Goal: Information Seeking & Learning: Learn about a topic

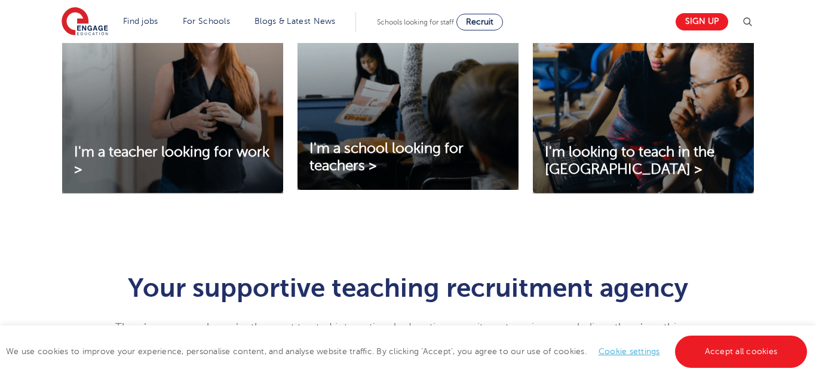
scroll to position [209, 0]
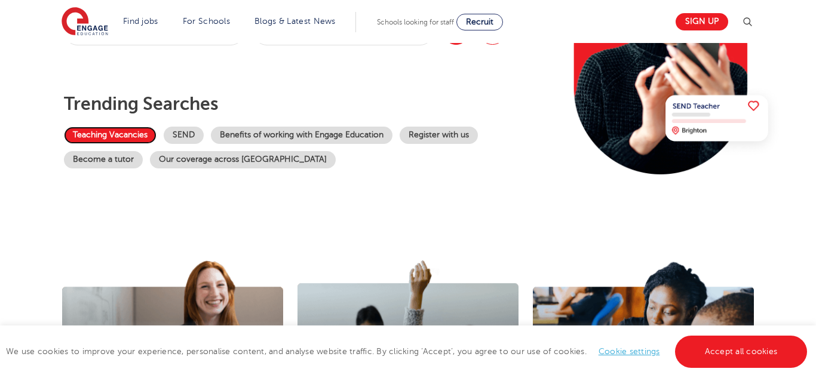
click at [127, 127] on link "Teaching Vacancies" at bounding box center [110, 135] width 93 height 17
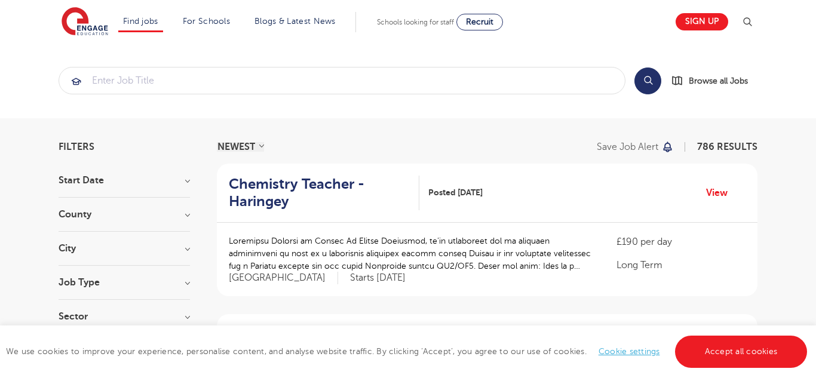
click at [135, 286] on h3 "Job Type" at bounding box center [124, 283] width 131 height 10
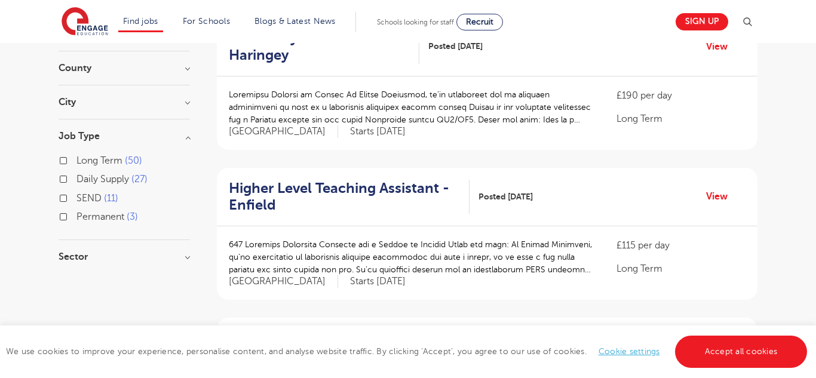
scroll to position [147, 0]
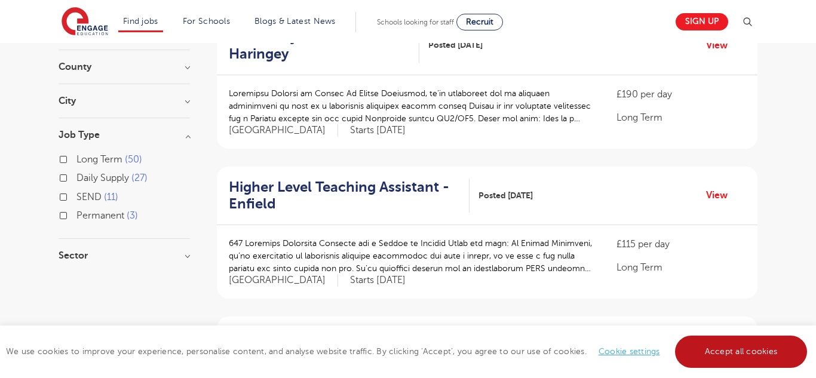
click at [746, 339] on link "Accept all cookies" at bounding box center [741, 352] width 133 height 32
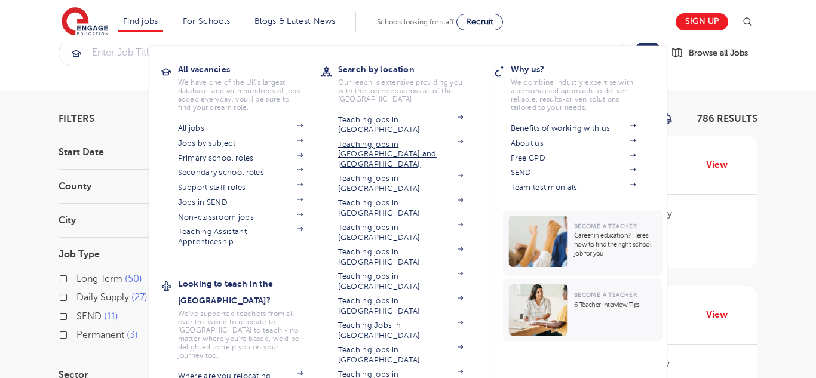
scroll to position [29, 0]
click at [244, 190] on link "Support staff roles" at bounding box center [240, 188] width 125 height 10
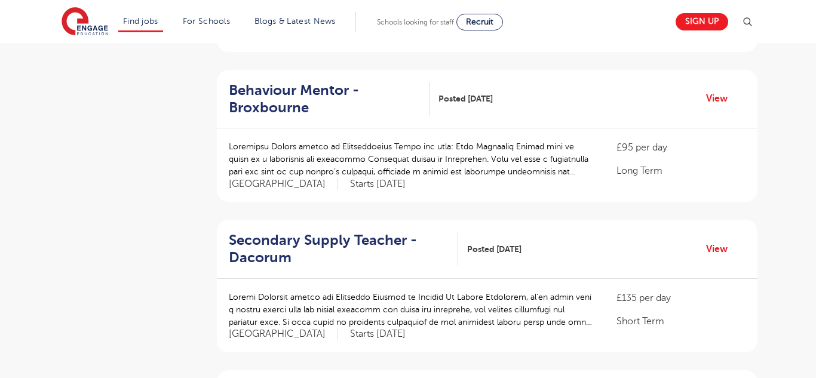
scroll to position [0, 0]
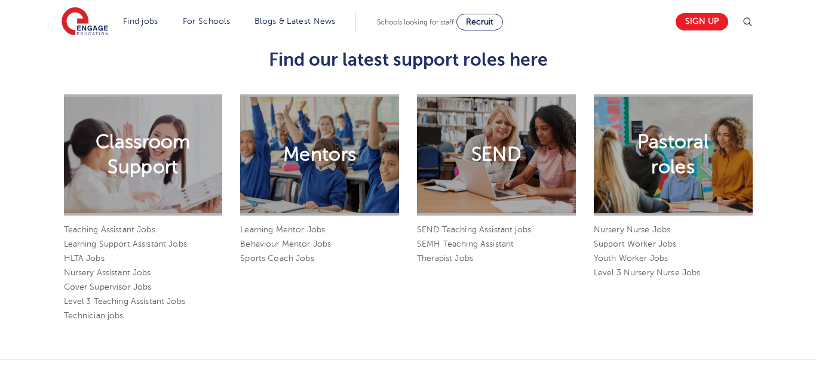
scroll to position [934, 0]
click at [134, 137] on h2 "Classroom Support" at bounding box center [143, 155] width 95 height 50
click at [131, 226] on link "Teaching Assistant Jobs" at bounding box center [109, 230] width 91 height 9
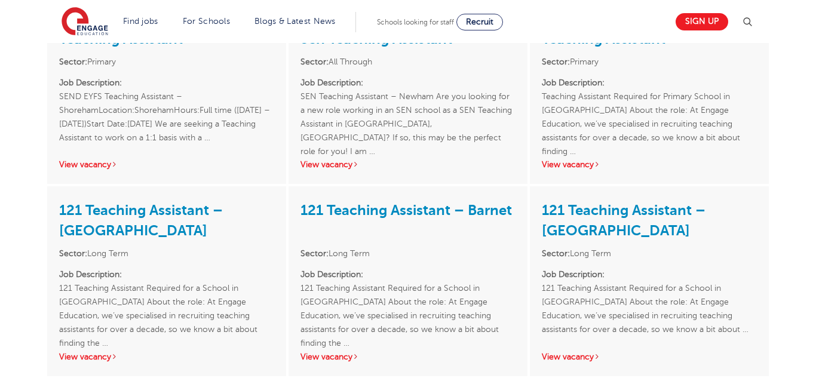
scroll to position [273, 0]
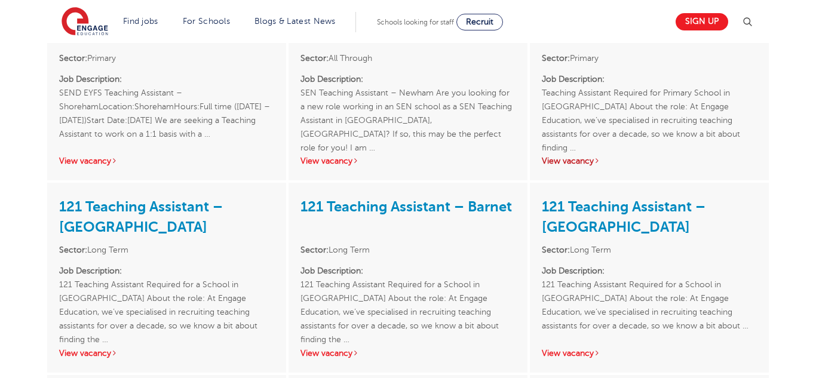
click at [566, 159] on link "View vacancy" at bounding box center [571, 160] width 59 height 9
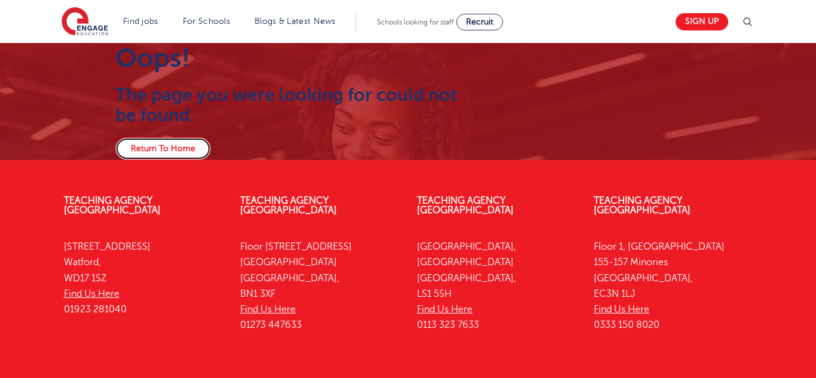
click at [191, 147] on link "Return To Home" at bounding box center [163, 148] width 96 height 23
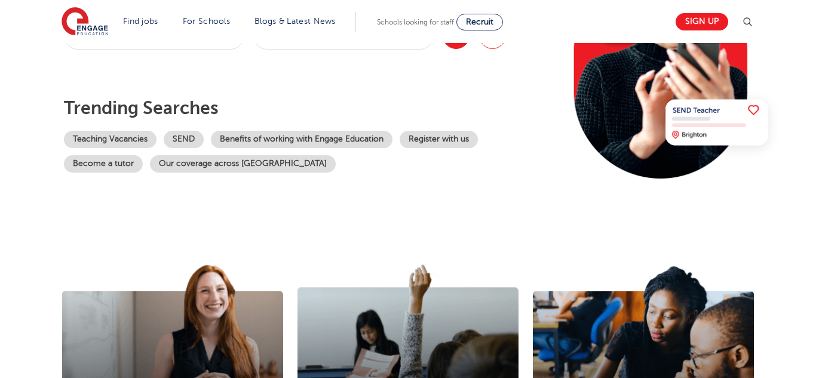
scroll to position [184, 0]
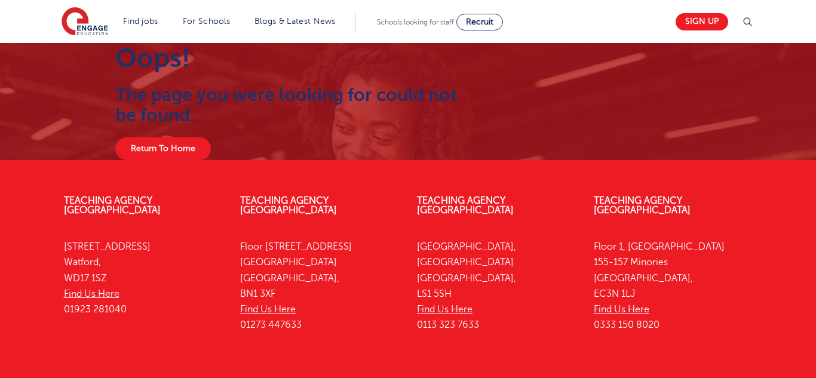
click at [230, 107] on h2 "The page you were looking for could not be found." at bounding box center [287, 105] width 345 height 41
click at [189, 146] on link "Return To Home" at bounding box center [163, 148] width 96 height 23
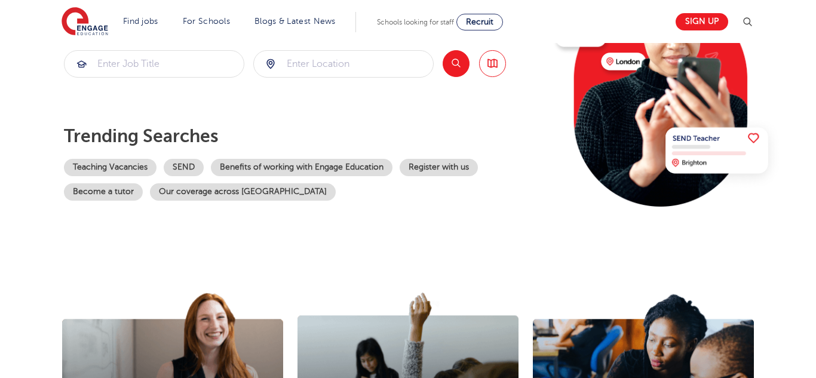
scroll to position [173, 0]
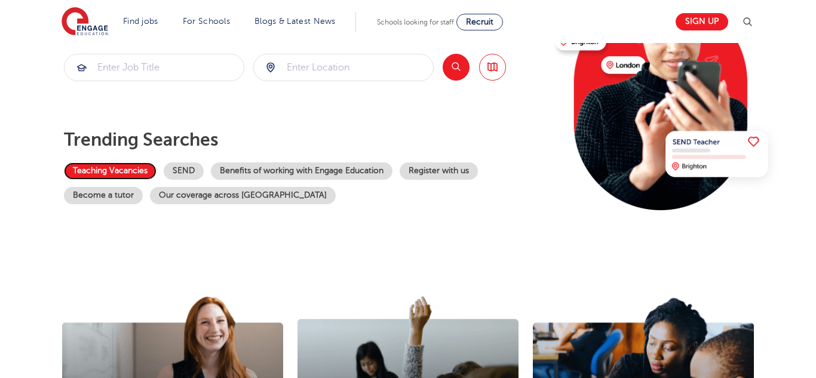
click at [96, 171] on link "Teaching Vacancies" at bounding box center [110, 170] width 93 height 17
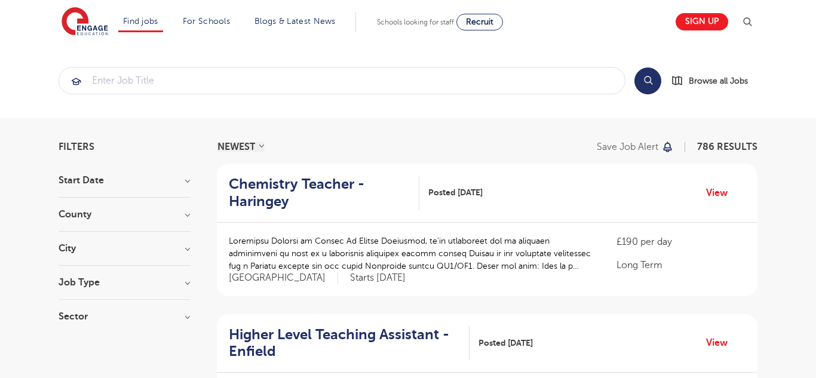
click at [115, 178] on h3 "Start Date" at bounding box center [124, 181] width 131 height 10
click at [128, 216] on h3 "County" at bounding box center [124, 215] width 131 height 10
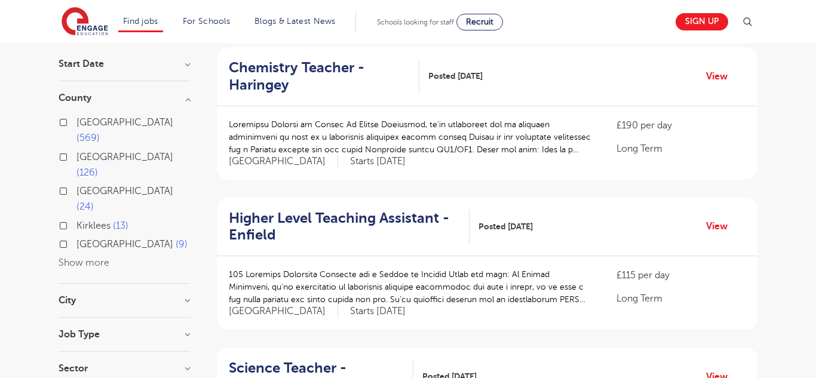
scroll to position [119, 0]
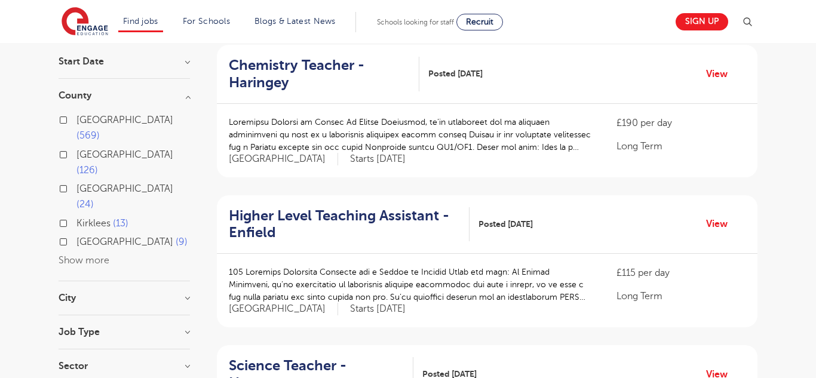
click at [127, 293] on h3 "City" at bounding box center [124, 298] width 131 height 10
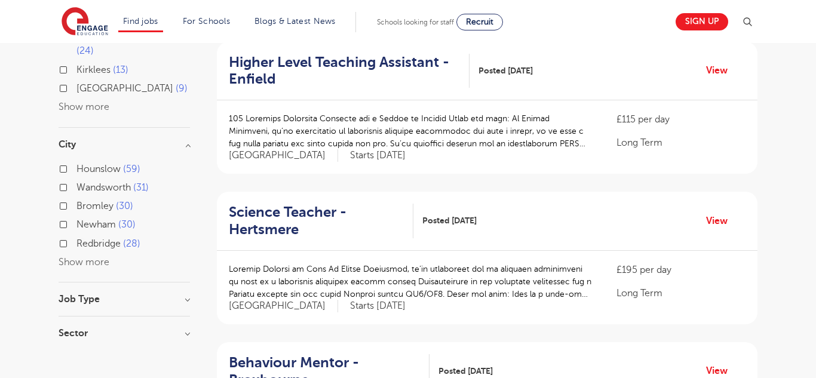
scroll to position [276, 0]
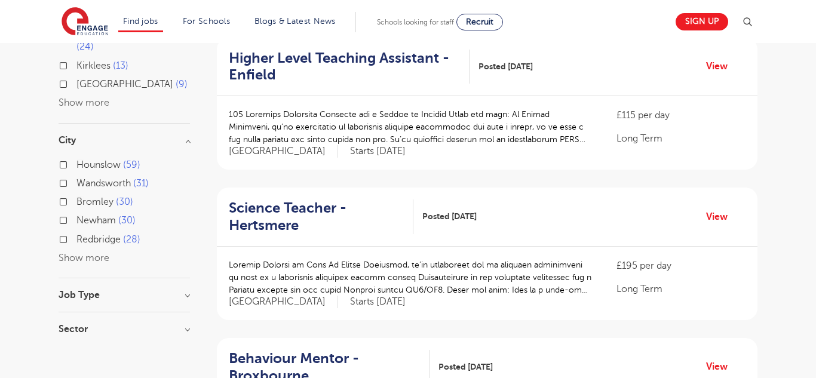
click at [127, 290] on div "Job Type Long Term 50 Daily Supply 27 SEND 11 Permanent 3" at bounding box center [124, 301] width 131 height 22
click at [156, 290] on h3 "Job Type" at bounding box center [124, 295] width 131 height 10
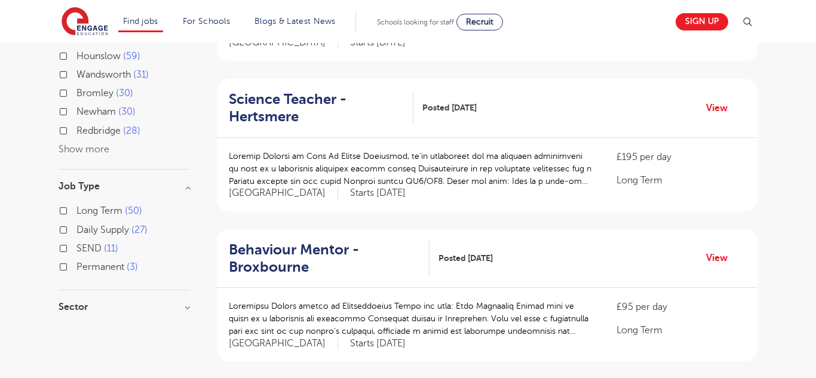
scroll to position [389, 0]
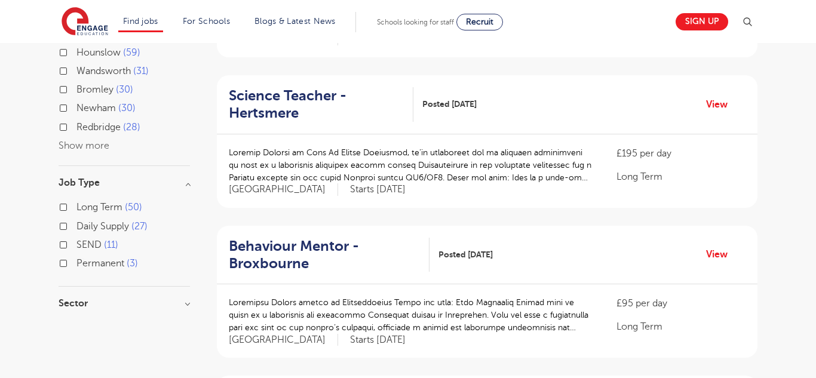
click at [114, 299] on div "Sector Long Term 389 Short Term 235 Perm 71 Primary 49 Secondary 36 Show more" at bounding box center [124, 309] width 131 height 21
click at [174, 299] on h3 "Sector" at bounding box center [124, 304] width 131 height 10
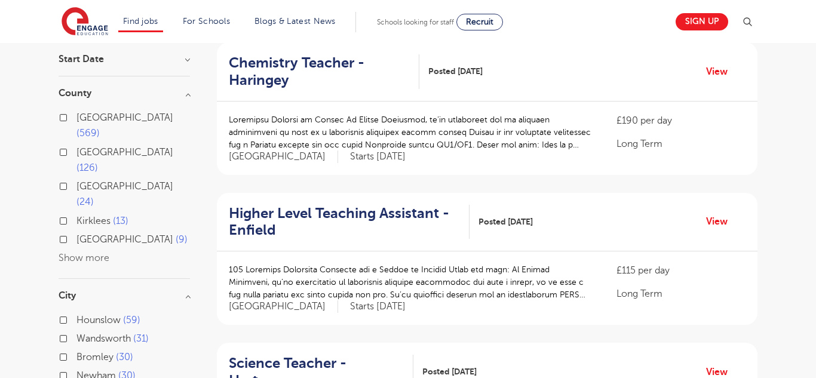
scroll to position [0, 0]
